Goal: Check status

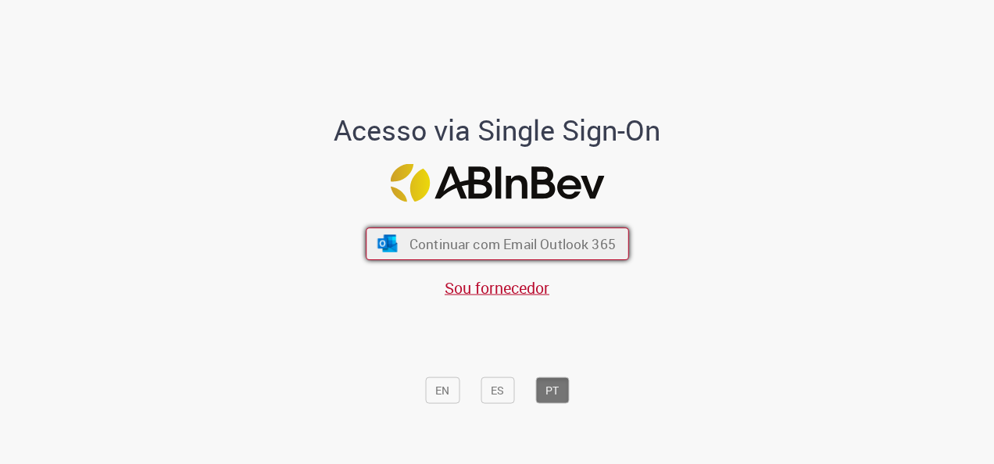
click at [563, 249] on span "Continuar com Email Outlook 365" at bounding box center [512, 244] width 206 height 18
